Goal: Navigation & Orientation: Find specific page/section

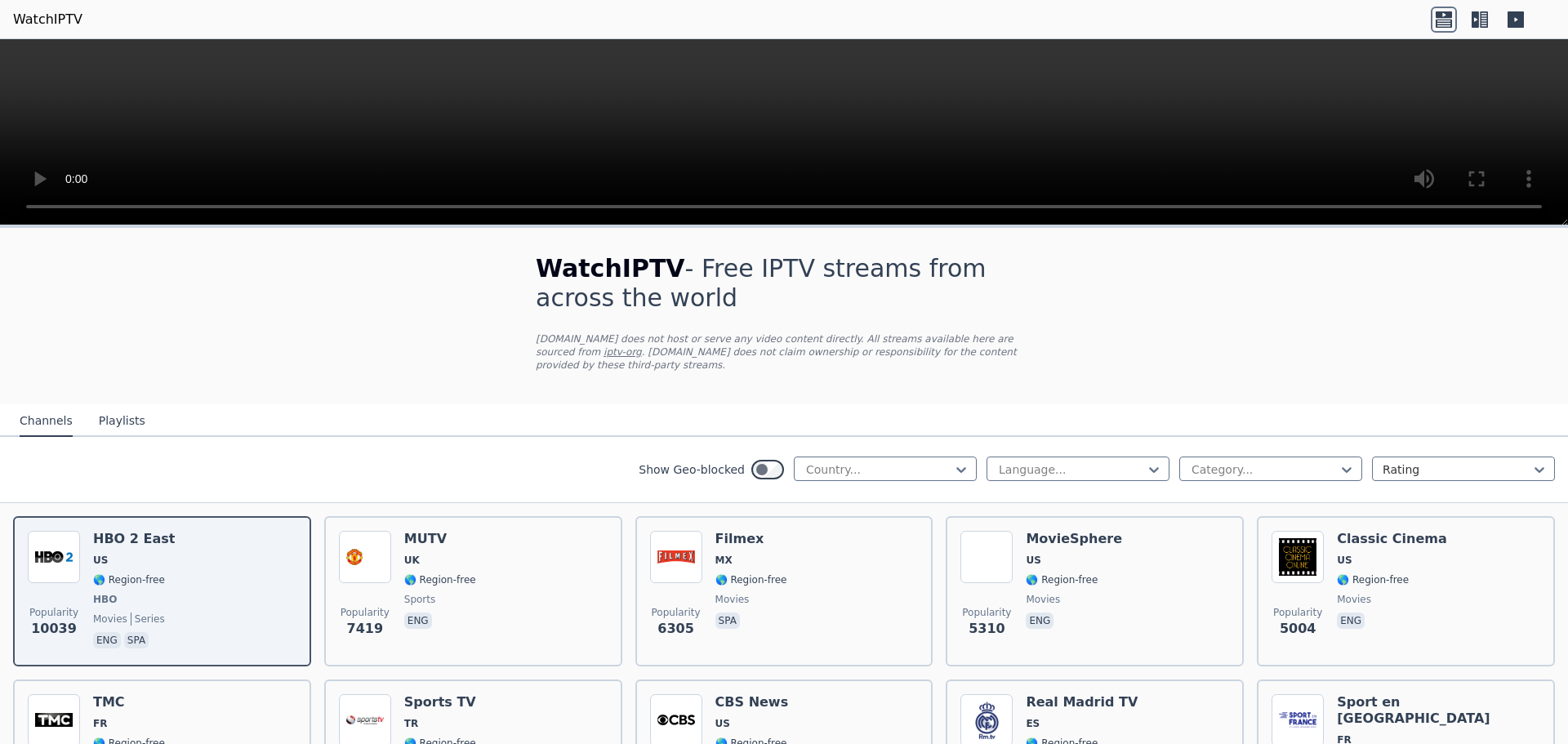
click at [119, 411] on button "Playlists" at bounding box center [122, 421] width 46 height 31
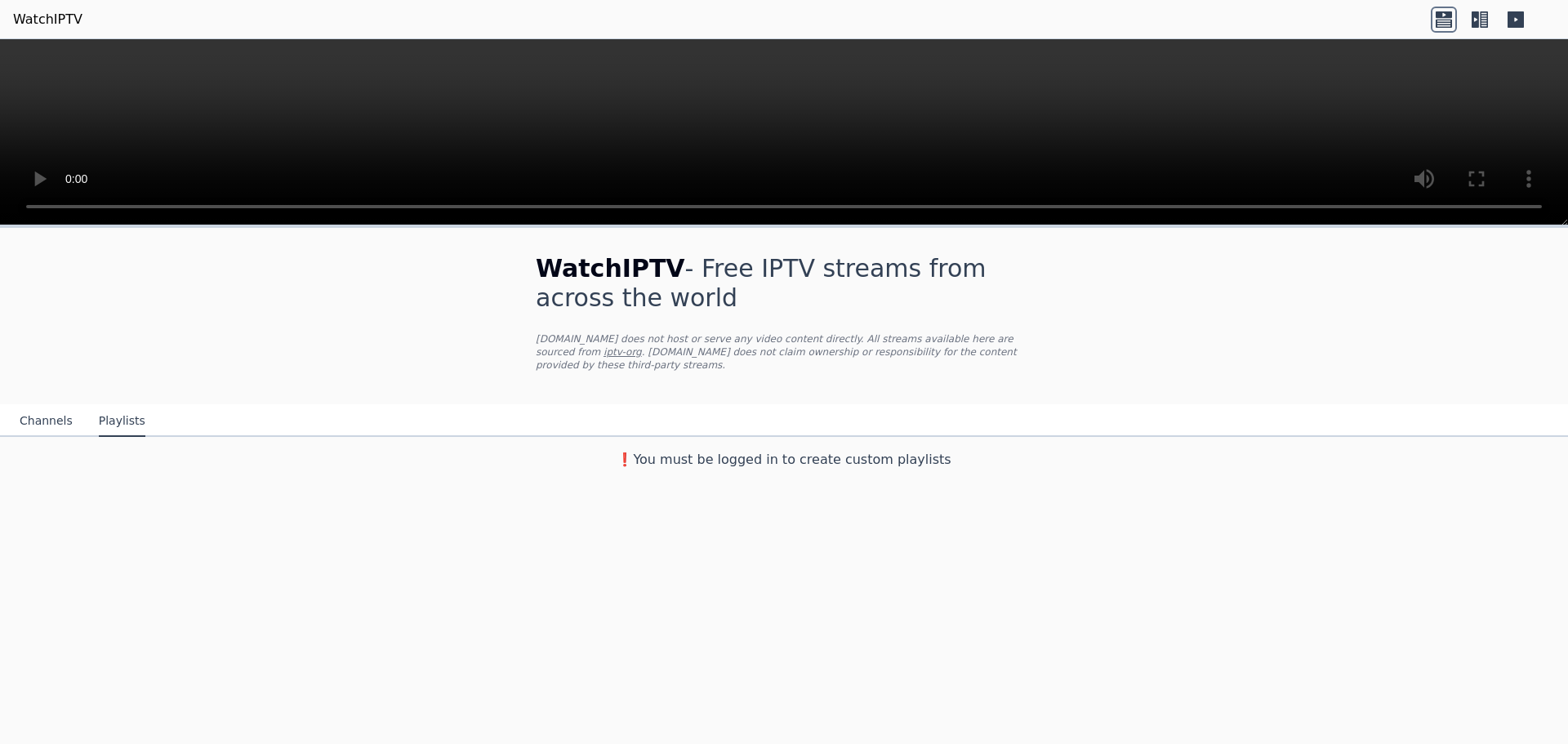
click at [44, 406] on button "Channels" at bounding box center [46, 421] width 53 height 31
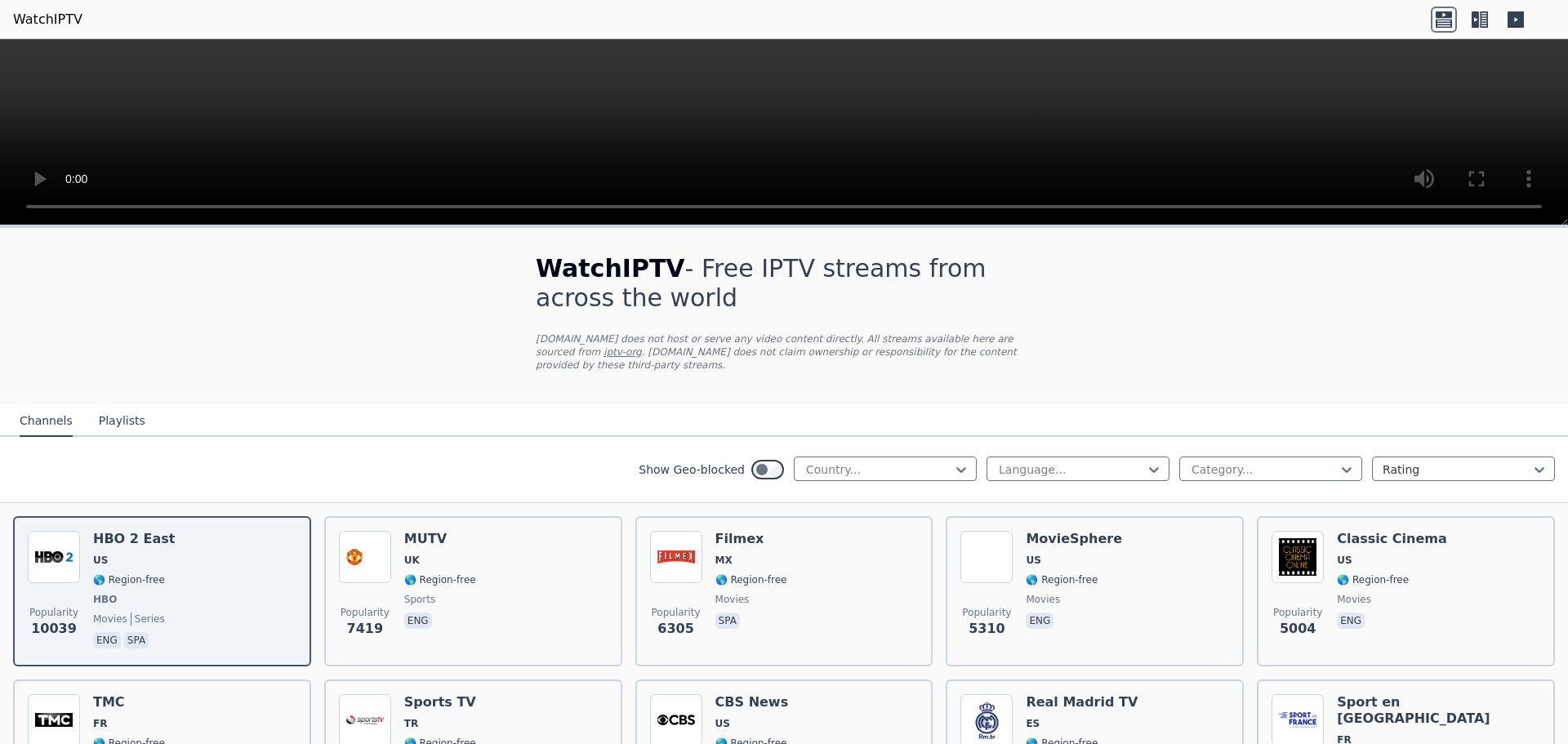
click at [31, 20] on link "WatchIPTV" at bounding box center [47, 20] width 69 height 20
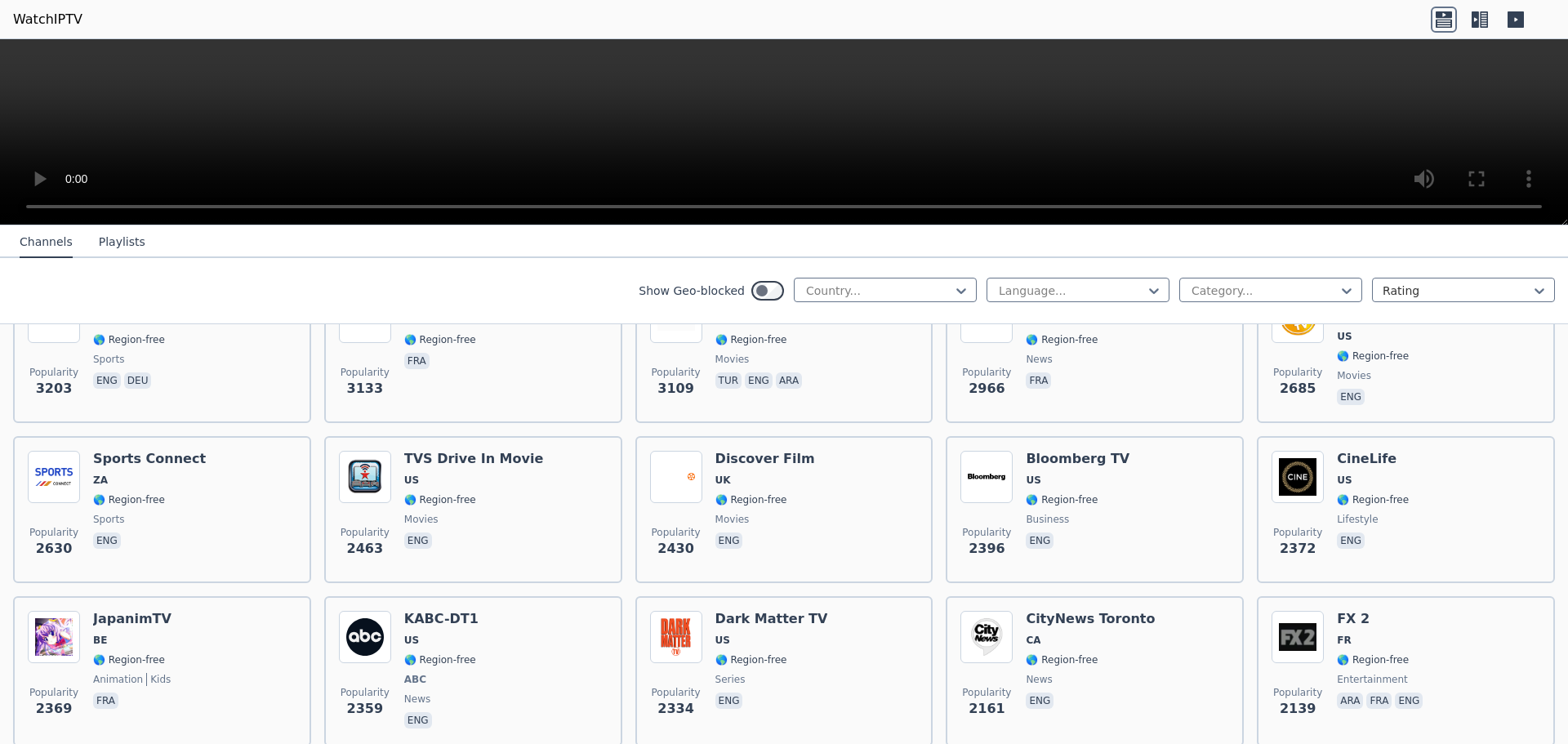
scroll to position [653, 0]
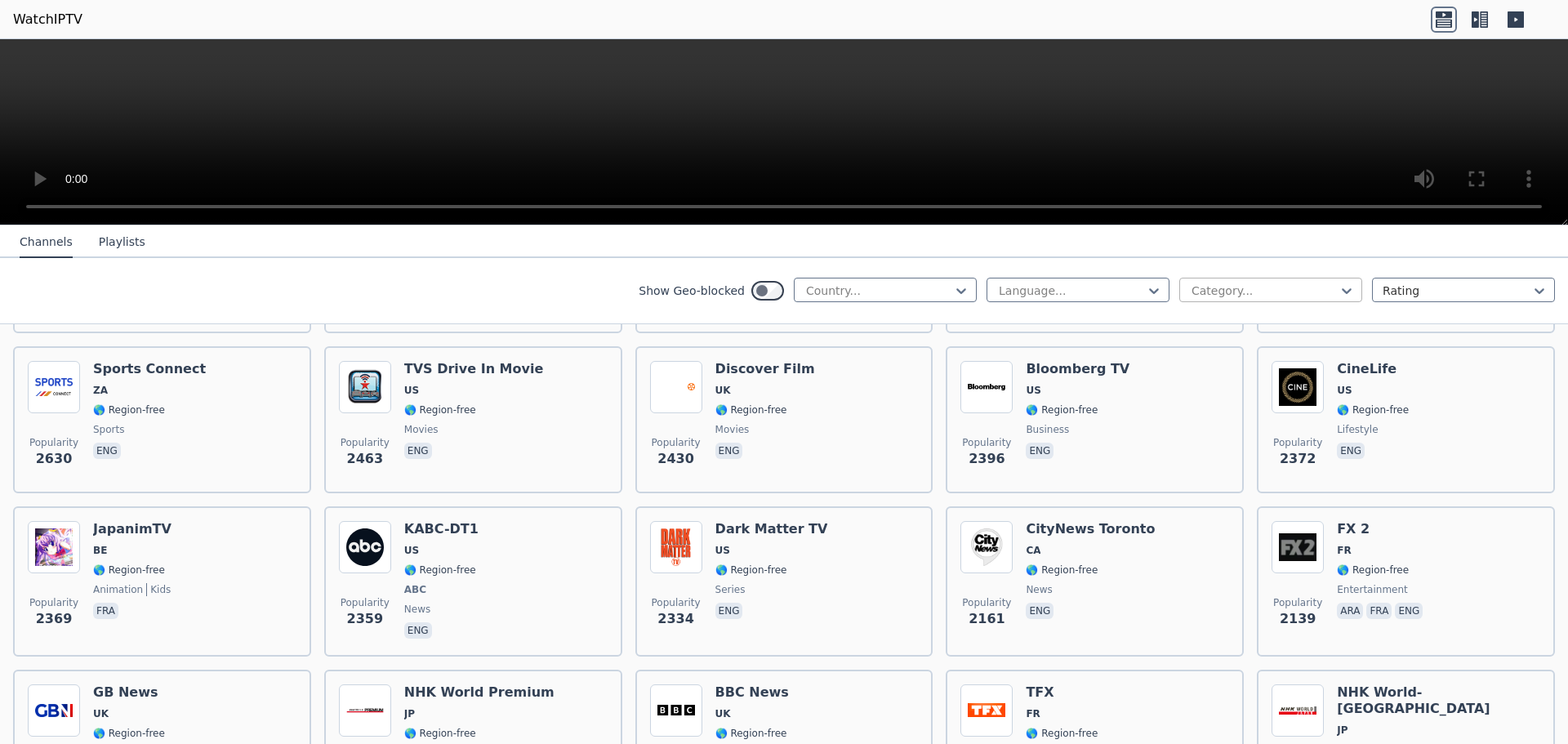
drag, startPoint x: 1240, startPoint y: 295, endPoint x: 1250, endPoint y: 295, distance: 10.0
click at [1245, 295] on div at bounding box center [1264, 290] width 149 height 16
type input "*****"
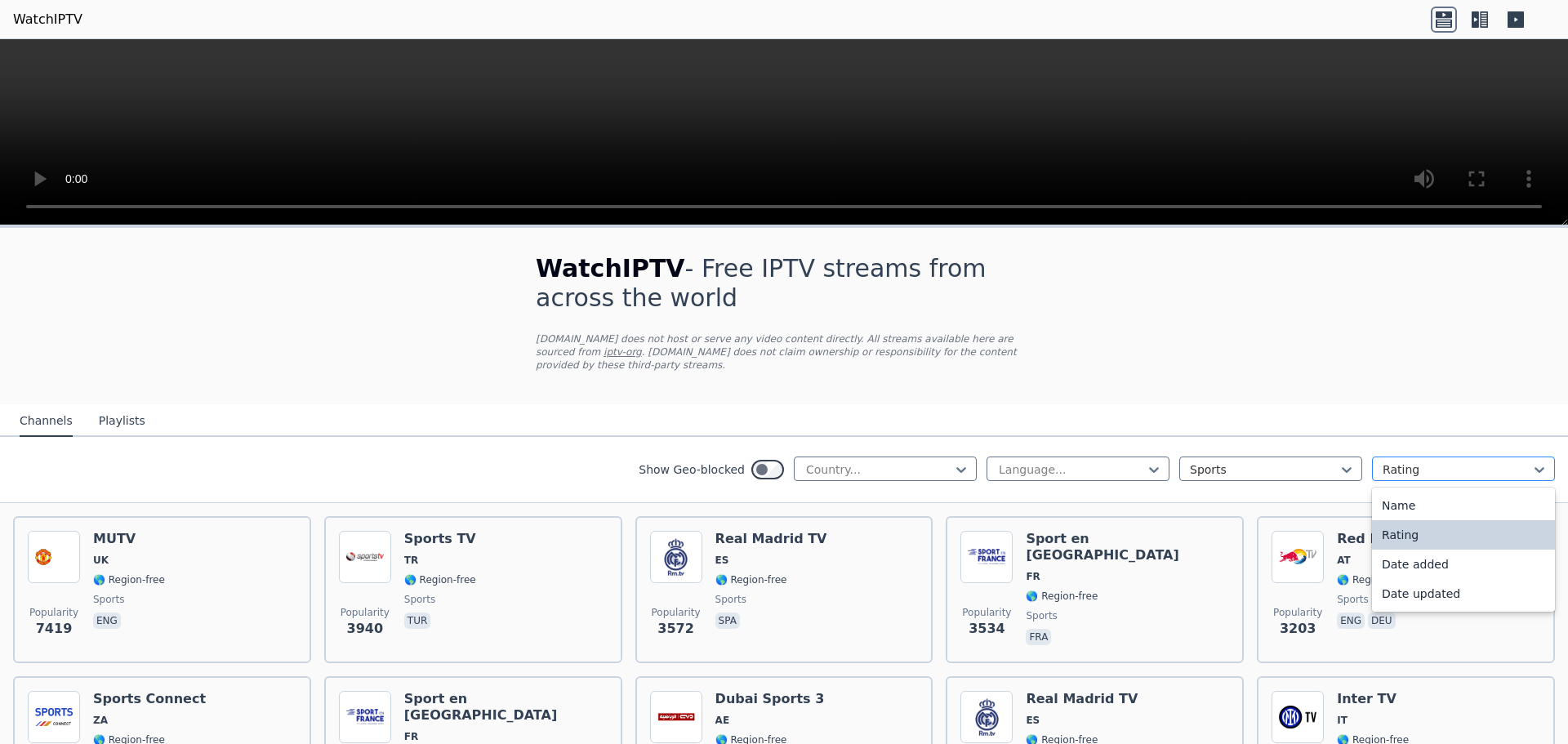
click at [1411, 461] on div at bounding box center [1456, 469] width 149 height 16
click at [1406, 492] on div "Name" at bounding box center [1464, 505] width 183 height 29
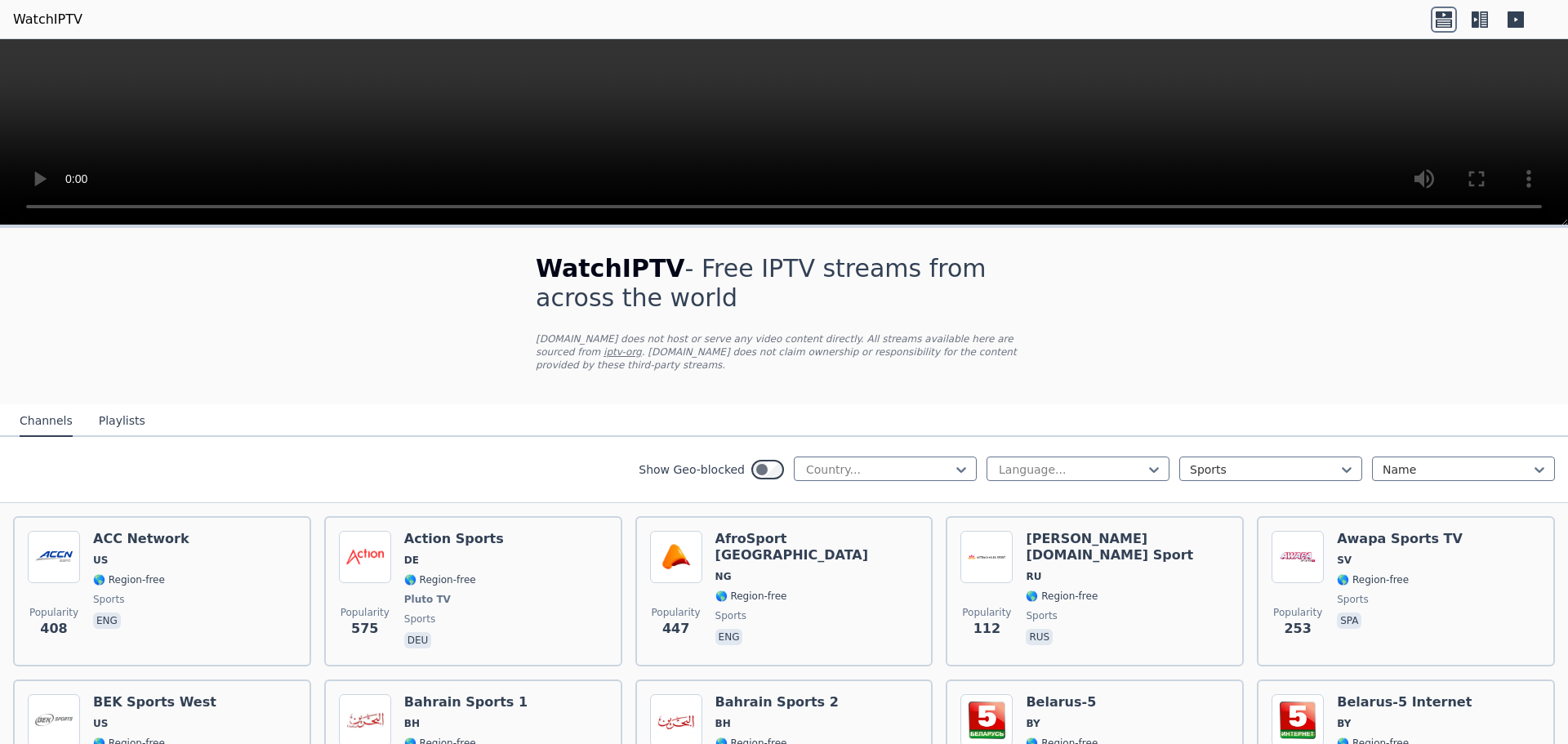
click at [113, 412] on button "Playlists" at bounding box center [122, 421] width 46 height 31
